Goal: Transaction & Acquisition: Purchase product/service

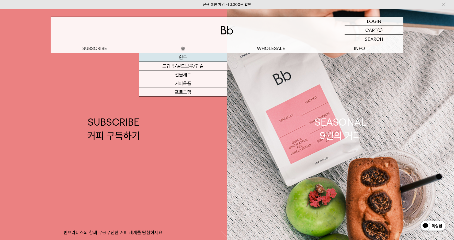
click at [178, 60] on link "원두" at bounding box center [183, 57] width 88 height 9
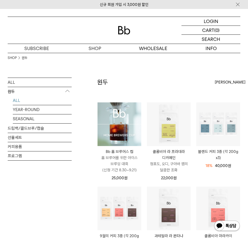
click at [115, 124] on img at bounding box center [119, 124] width 44 height 44
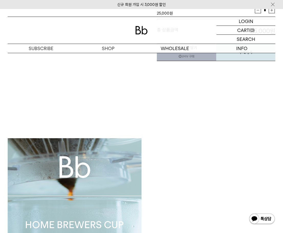
scroll to position [122, 0]
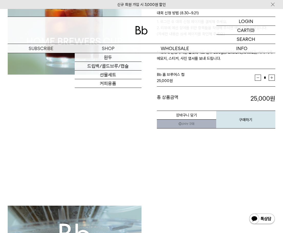
click at [140, 32] on img at bounding box center [141, 30] width 12 height 8
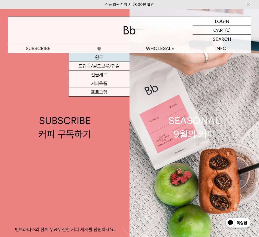
click at [96, 58] on link "원두" at bounding box center [99, 57] width 61 height 9
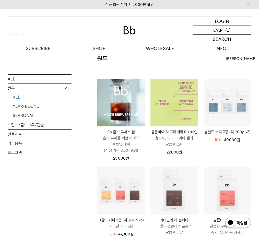
scroll to position [24, 0]
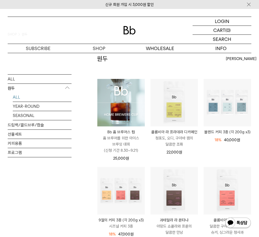
click at [121, 88] on img at bounding box center [121, 103] width 48 height 48
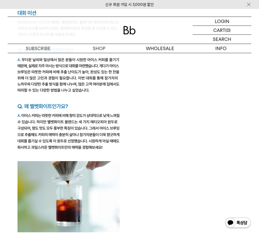
scroll to position [703, 0]
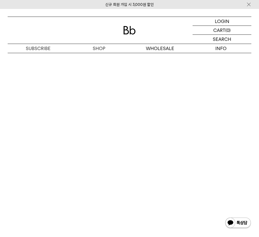
scroll to position [2119, 0]
